Goal: Information Seeking & Learning: Learn about a topic

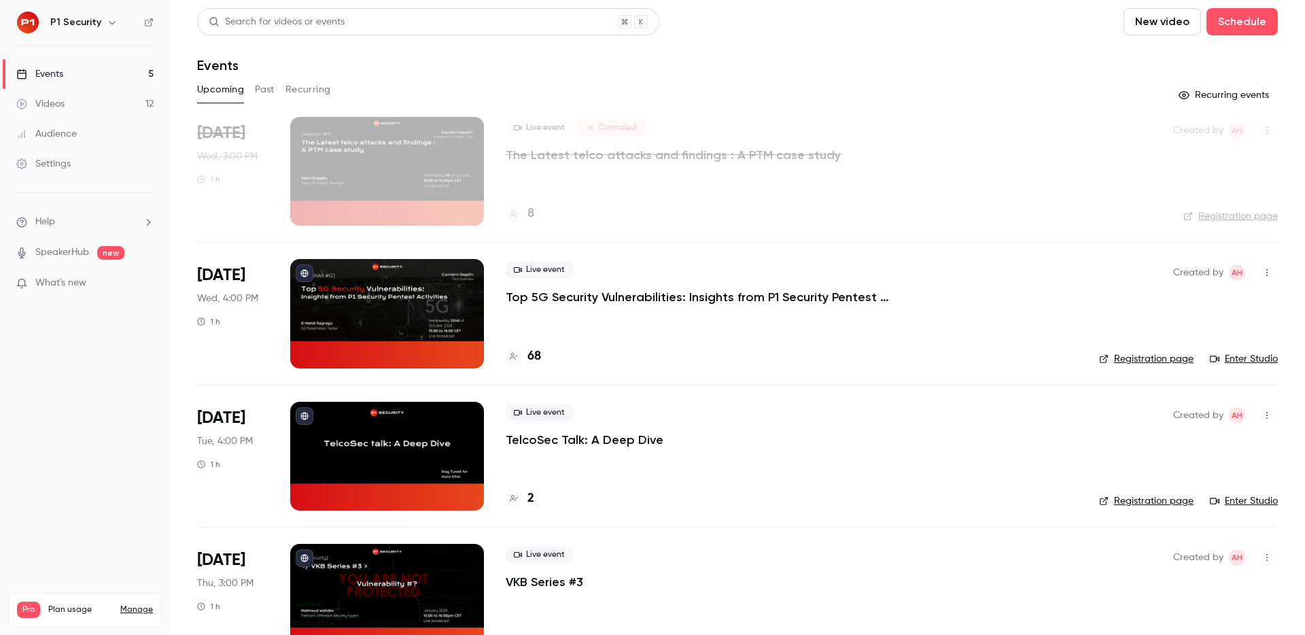
click at [622, 298] on p "Top 5G Security Vulnerabilities: Insights from P1 Security Pentest Activities" at bounding box center [710, 297] width 408 height 16
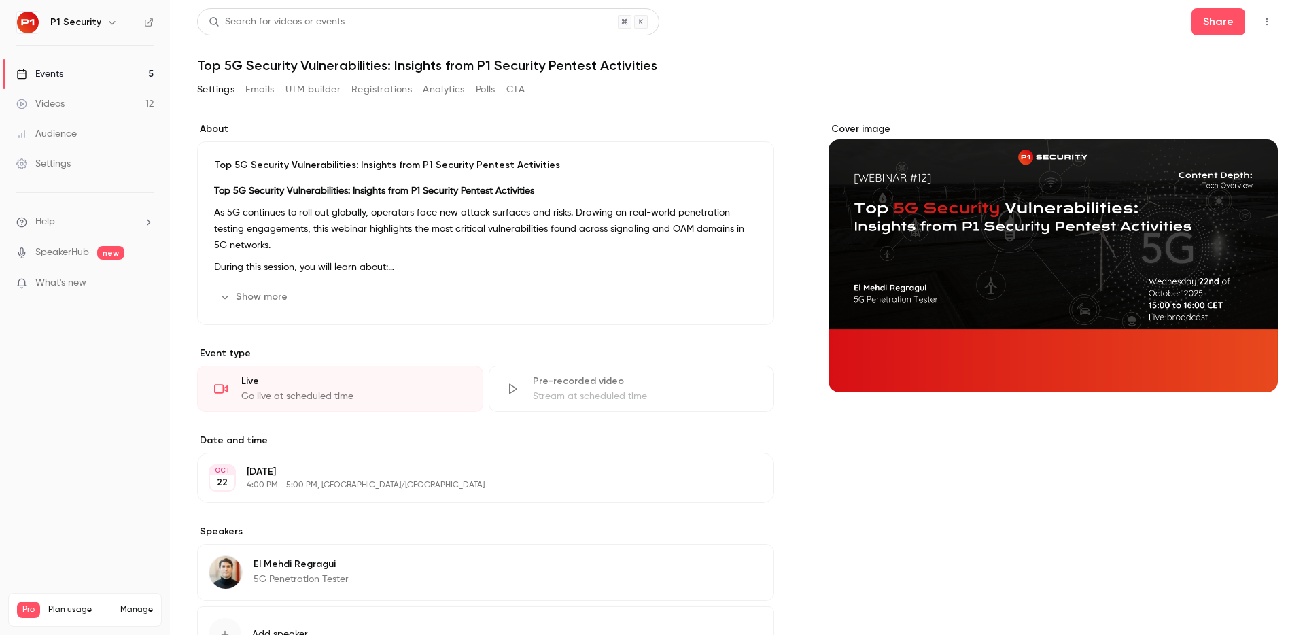
click at [257, 88] on button "Emails" at bounding box center [259, 90] width 29 height 22
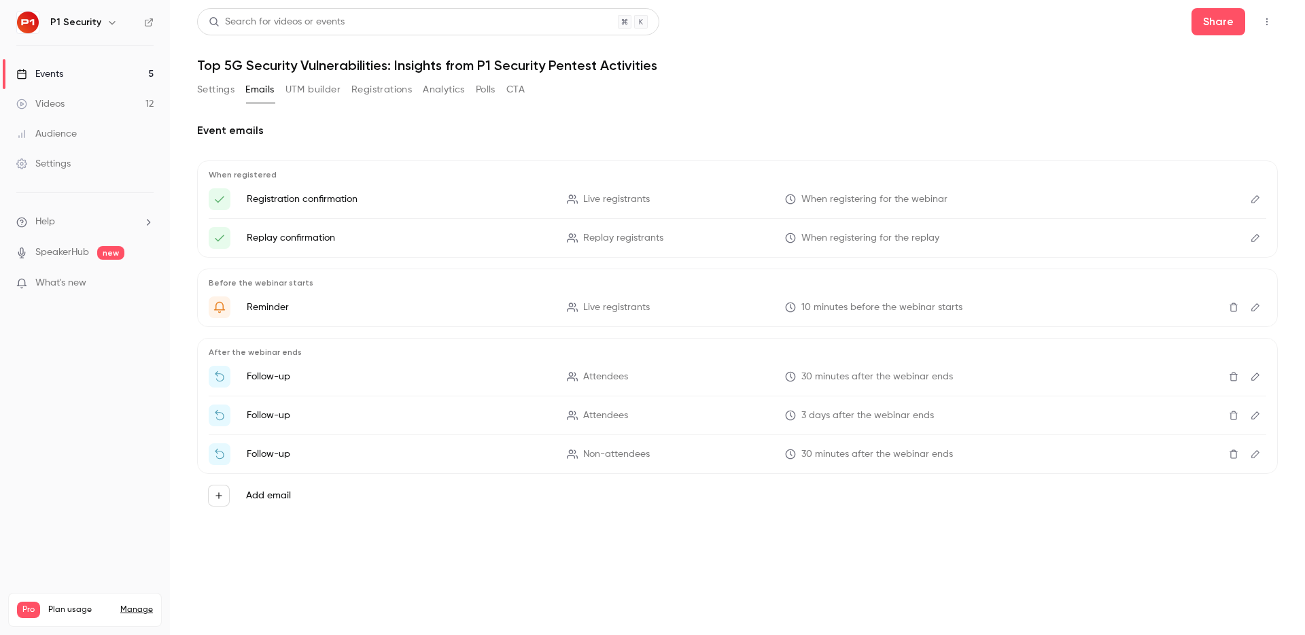
click at [404, 83] on button "Registrations" at bounding box center [381, 90] width 60 height 22
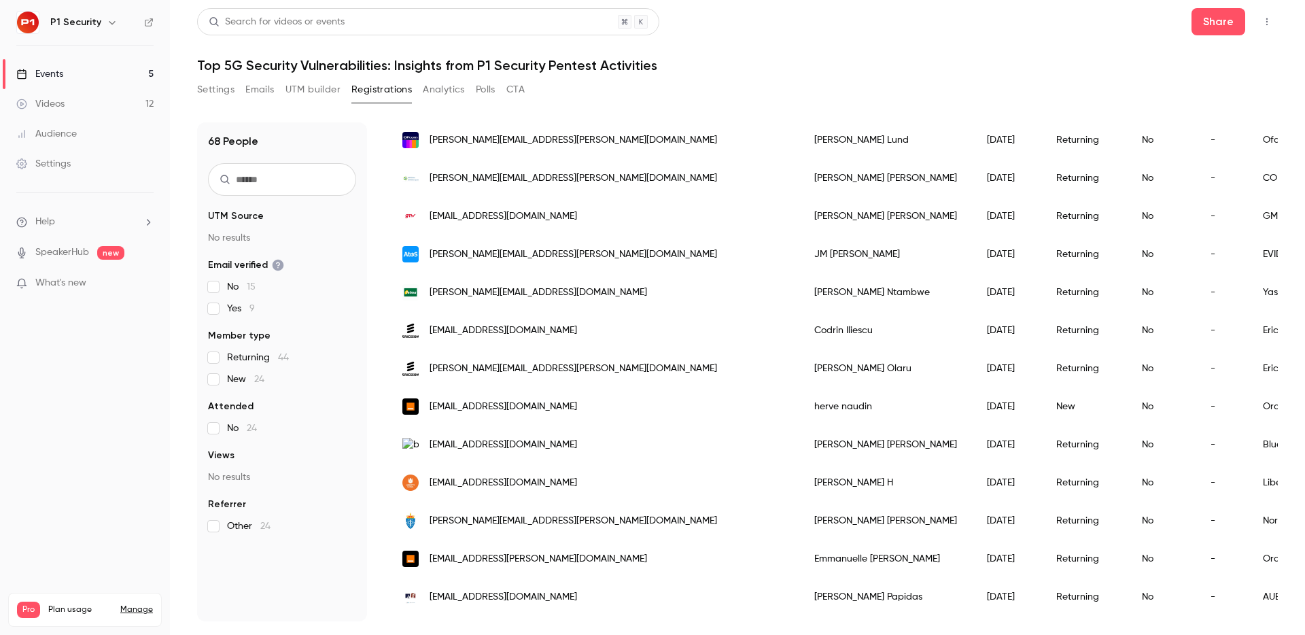
scroll to position [1458, 0]
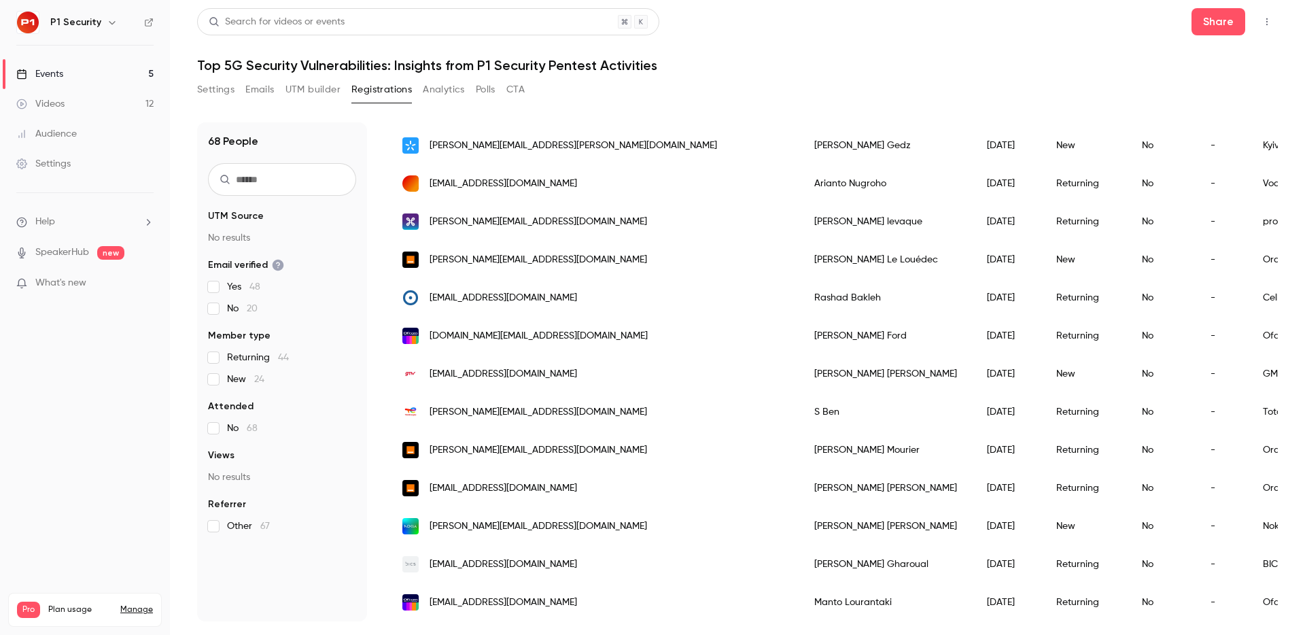
click at [84, 247] on link "SpeakerHub" at bounding box center [62, 252] width 54 height 14
